Goal: Task Accomplishment & Management: Use online tool/utility

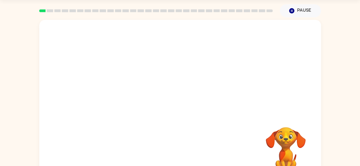
scroll to position [34, 0]
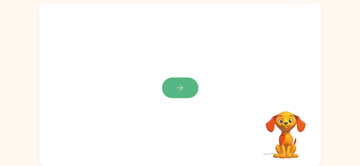
click at [179, 80] on button "button" at bounding box center [180, 88] width 36 height 21
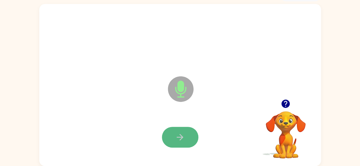
click at [182, 143] on button "button" at bounding box center [180, 137] width 36 height 21
click at [183, 136] on icon "button" at bounding box center [180, 138] width 10 height 10
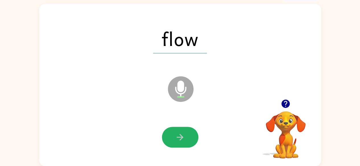
drag, startPoint x: 183, startPoint y: 136, endPoint x: 186, endPoint y: 137, distance: 3.2
click at [186, 137] on button "button" at bounding box center [180, 137] width 36 height 21
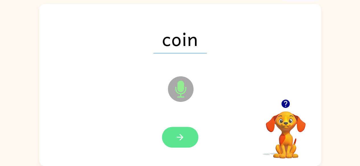
click at [186, 134] on button "button" at bounding box center [180, 137] width 36 height 21
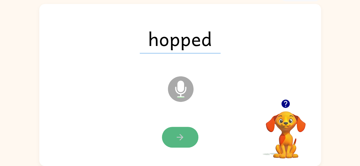
click at [179, 143] on button "button" at bounding box center [180, 137] width 36 height 21
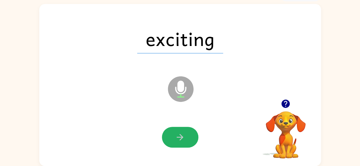
click at [181, 132] on button "button" at bounding box center [180, 137] width 36 height 21
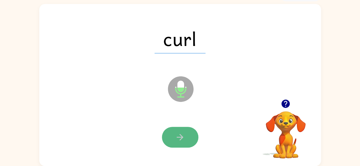
click at [185, 138] on button "button" at bounding box center [180, 137] width 36 height 21
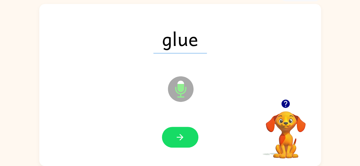
click at [185, 138] on button "button" at bounding box center [180, 137] width 36 height 21
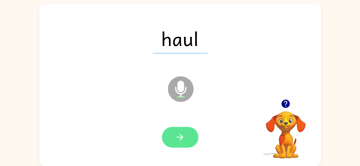
click at [179, 134] on icon "button" at bounding box center [180, 138] width 10 height 10
click at [175, 137] on icon "button" at bounding box center [180, 138] width 10 height 10
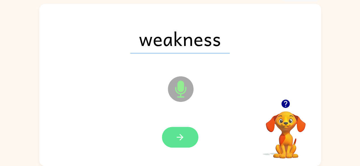
click at [181, 137] on icon "button" at bounding box center [180, 137] width 7 height 7
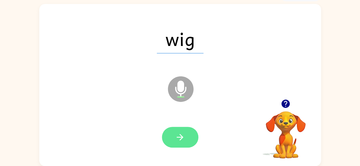
click at [190, 140] on button "button" at bounding box center [180, 137] width 36 height 21
click at [182, 139] on icon "button" at bounding box center [180, 138] width 10 height 10
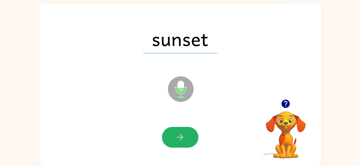
click at [182, 136] on icon "button" at bounding box center [180, 137] width 7 height 7
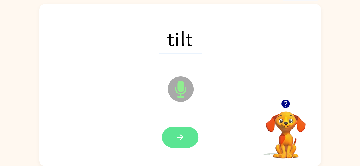
click at [182, 140] on icon "button" at bounding box center [180, 138] width 10 height 10
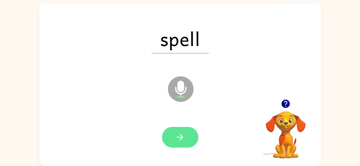
click at [185, 145] on button "button" at bounding box center [180, 137] width 36 height 21
click at [182, 139] on icon "button" at bounding box center [180, 137] width 7 height 7
click at [189, 137] on button "button" at bounding box center [180, 137] width 36 height 21
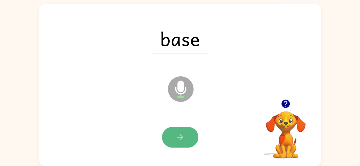
click at [174, 133] on button "button" at bounding box center [180, 137] width 36 height 21
click at [188, 136] on button "button" at bounding box center [180, 137] width 36 height 21
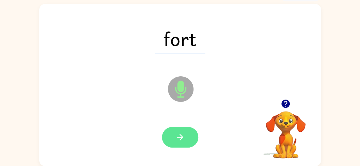
click at [181, 142] on icon "button" at bounding box center [180, 138] width 10 height 10
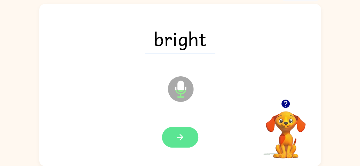
click at [184, 138] on icon "button" at bounding box center [180, 138] width 10 height 10
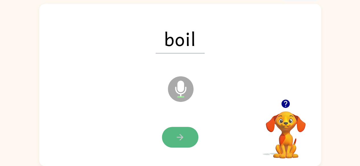
click at [185, 142] on button "button" at bounding box center [180, 137] width 36 height 21
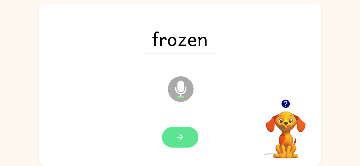
click at [185, 141] on button "button" at bounding box center [180, 137] width 36 height 21
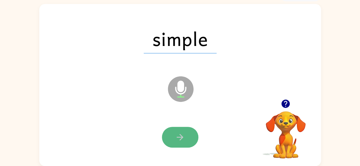
click at [178, 135] on icon "button" at bounding box center [180, 138] width 10 height 10
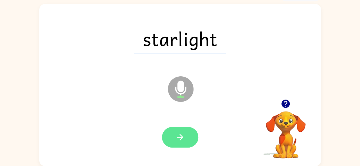
click at [179, 140] on icon "button" at bounding box center [180, 138] width 10 height 10
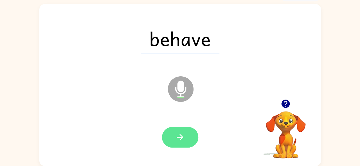
click at [179, 145] on button "button" at bounding box center [180, 137] width 36 height 21
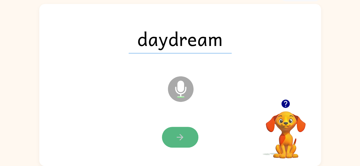
click at [183, 136] on icon "button" at bounding box center [180, 138] width 10 height 10
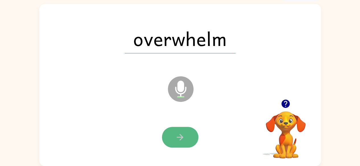
click at [189, 142] on button "button" at bounding box center [180, 137] width 36 height 21
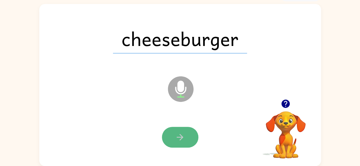
click at [181, 135] on icon "button" at bounding box center [180, 138] width 10 height 10
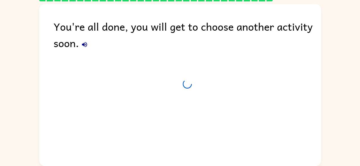
scroll to position [23, 0]
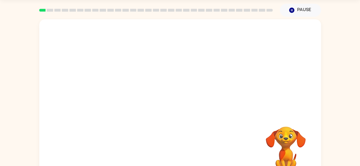
scroll to position [34, 0]
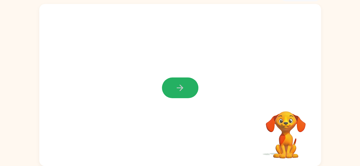
click at [175, 87] on icon "button" at bounding box center [180, 88] width 10 height 10
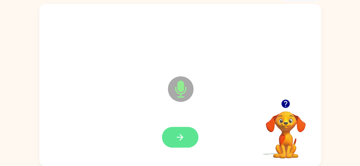
click at [181, 136] on icon "button" at bounding box center [180, 138] width 10 height 10
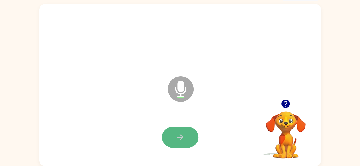
click at [175, 135] on icon "button" at bounding box center [180, 138] width 10 height 10
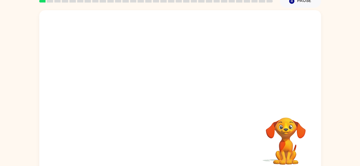
scroll to position [34, 0]
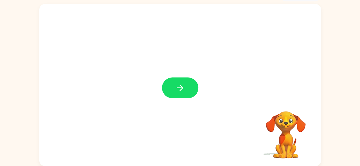
click at [178, 89] on icon "button" at bounding box center [180, 88] width 10 height 10
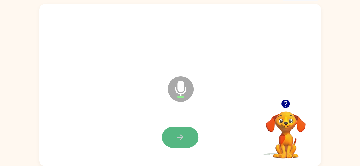
click at [172, 135] on button "button" at bounding box center [180, 137] width 36 height 21
click at [181, 137] on icon "button" at bounding box center [180, 137] width 7 height 7
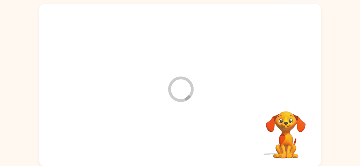
click at [175, 84] on icon "Loader Your response is being sent to our graders" at bounding box center [181, 89] width 34 height 34
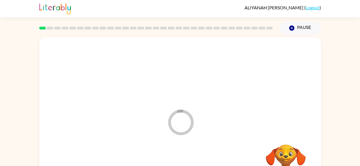
scroll to position [0, 0]
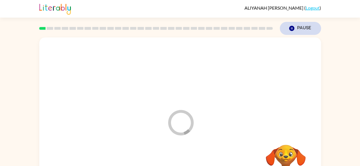
click at [302, 30] on button "Pause Pause" at bounding box center [300, 28] width 41 height 13
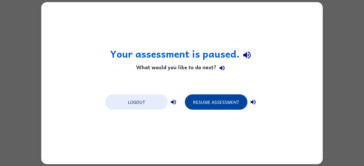
click at [225, 104] on button "Resume Assessment" at bounding box center [216, 101] width 63 height 15
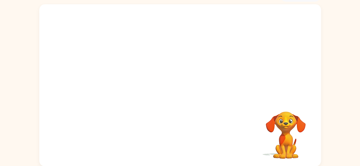
scroll to position [34, 0]
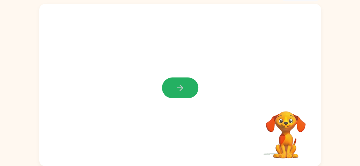
click at [185, 89] on button "button" at bounding box center [180, 88] width 36 height 21
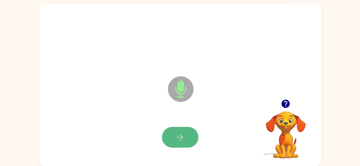
click at [186, 133] on button "button" at bounding box center [180, 137] width 36 height 21
click at [179, 143] on button "button" at bounding box center [180, 137] width 36 height 21
click at [183, 131] on button "button" at bounding box center [180, 137] width 36 height 21
click at [176, 137] on icon "button" at bounding box center [180, 138] width 10 height 10
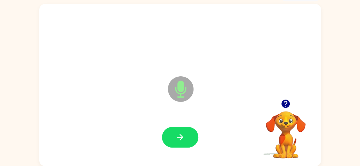
click at [176, 137] on icon "button" at bounding box center [180, 138] width 10 height 10
click at [181, 139] on icon "button" at bounding box center [180, 137] width 7 height 7
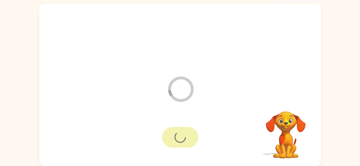
click at [186, 138] on div at bounding box center [180, 137] width 36 height 21
click at [187, 138] on div at bounding box center [180, 137] width 36 height 21
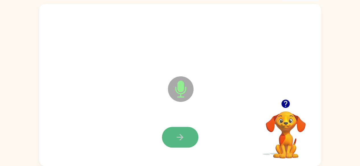
click at [177, 139] on icon "button" at bounding box center [180, 138] width 10 height 10
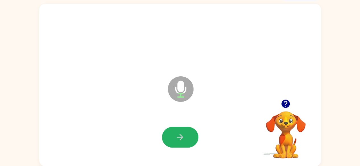
click at [177, 139] on icon "button" at bounding box center [180, 138] width 10 height 10
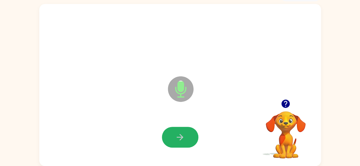
click at [177, 139] on icon "button" at bounding box center [180, 138] width 10 height 10
click at [179, 137] on icon "button" at bounding box center [180, 137] width 7 height 7
click at [180, 138] on icon "button" at bounding box center [180, 137] width 7 height 7
click at [176, 140] on icon "button" at bounding box center [180, 138] width 10 height 10
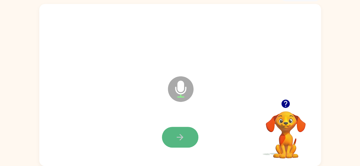
click at [174, 137] on button "button" at bounding box center [180, 137] width 36 height 21
click at [176, 139] on icon "button" at bounding box center [180, 138] width 10 height 10
click at [179, 139] on icon "button" at bounding box center [180, 138] width 10 height 10
click at [182, 139] on icon "button" at bounding box center [180, 137] width 7 height 7
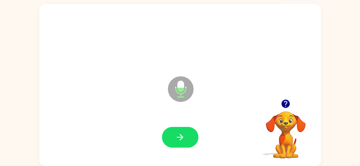
click at [182, 139] on icon "button" at bounding box center [180, 137] width 7 height 7
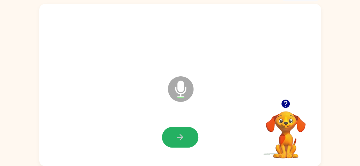
click at [182, 139] on icon "button" at bounding box center [180, 137] width 7 height 7
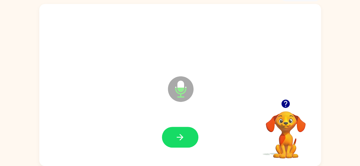
click at [182, 139] on icon "button" at bounding box center [180, 137] width 7 height 7
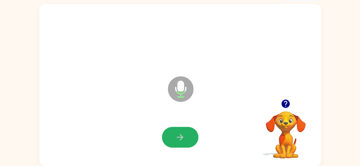
click at [182, 139] on icon "button" at bounding box center [180, 137] width 7 height 7
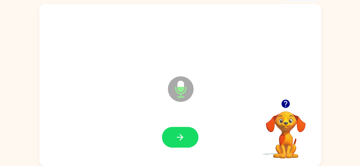
click at [182, 139] on icon "button" at bounding box center [180, 137] width 7 height 7
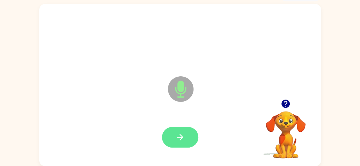
click at [187, 138] on button "button" at bounding box center [180, 137] width 36 height 21
click at [182, 139] on icon "button" at bounding box center [180, 138] width 10 height 10
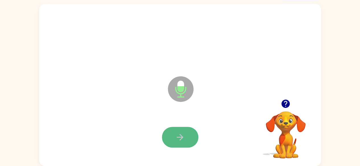
click at [183, 138] on icon "button" at bounding box center [180, 138] width 10 height 10
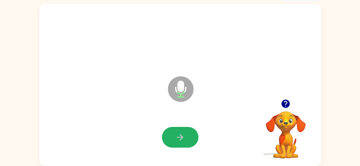
click at [183, 138] on icon "button" at bounding box center [180, 138] width 10 height 10
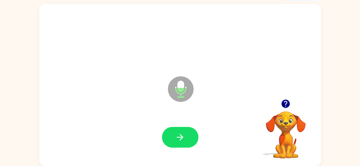
click at [184, 136] on icon "button" at bounding box center [180, 138] width 10 height 10
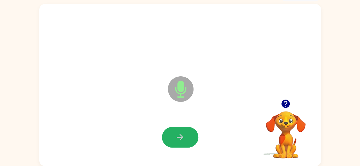
click at [182, 135] on icon "button" at bounding box center [180, 138] width 10 height 10
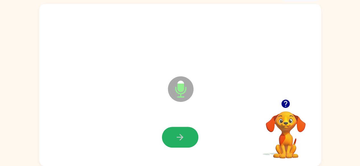
click at [182, 135] on icon "button" at bounding box center [180, 138] width 10 height 10
click at [180, 135] on icon "button" at bounding box center [180, 137] width 7 height 7
click at [180, 135] on icon "button" at bounding box center [180, 138] width 10 height 10
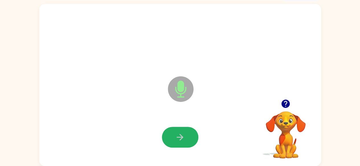
click at [180, 135] on icon "button" at bounding box center [180, 138] width 10 height 10
click at [173, 135] on button "button" at bounding box center [180, 137] width 36 height 21
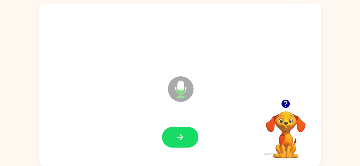
click at [173, 135] on button "button" at bounding box center [180, 137] width 36 height 21
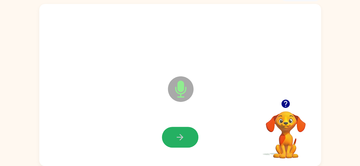
click at [173, 135] on button "button" at bounding box center [180, 137] width 36 height 21
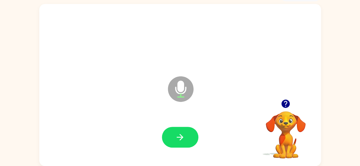
click at [173, 135] on button "button" at bounding box center [180, 137] width 36 height 21
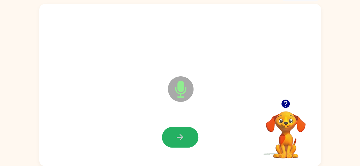
click at [173, 135] on button "button" at bounding box center [180, 137] width 36 height 21
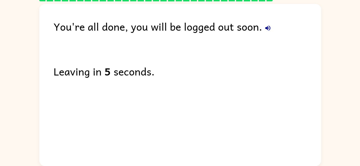
scroll to position [23, 0]
